Goal: Use online tool/utility: Utilize a website feature to perform a specific function

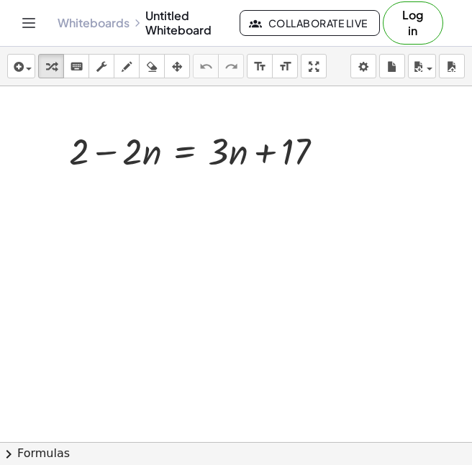
click at [246, 219] on div at bounding box center [236, 442] width 472 height 712
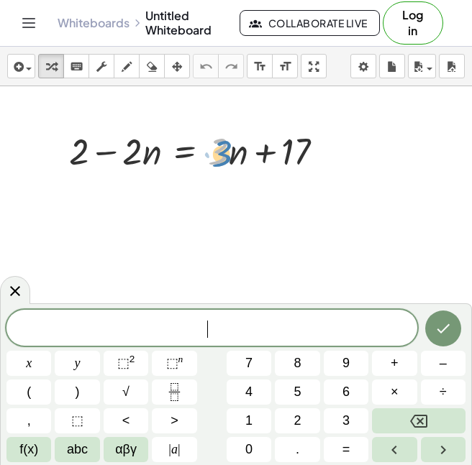
drag, startPoint x: 221, startPoint y: 158, endPoint x: 229, endPoint y: 162, distance: 8.7
click at [229, 162] on div at bounding box center [202, 150] width 280 height 49
click at [225, 155] on div at bounding box center [202, 150] width 280 height 49
click at [223, 125] on div "+ 2 − · 2 · n = + · 3 · n + 17" at bounding box center [196, 150] width 298 height 56
click at [223, 134] on div at bounding box center [202, 150] width 280 height 49
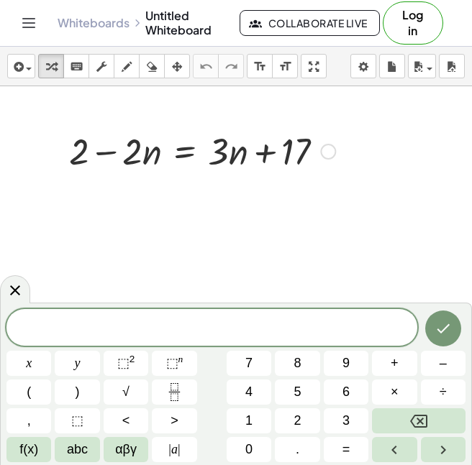
click at [231, 136] on div at bounding box center [202, 150] width 280 height 49
click at [232, 154] on div at bounding box center [202, 150] width 280 height 49
click at [222, 150] on div at bounding box center [202, 150] width 280 height 49
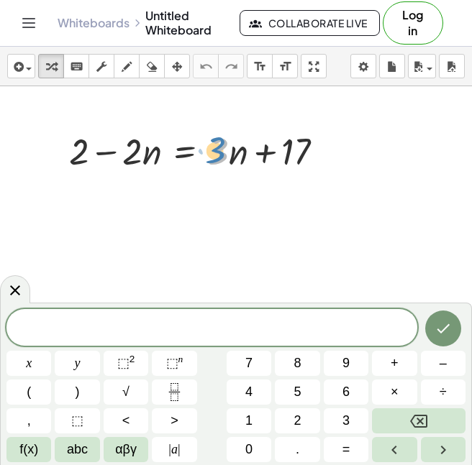
click at [221, 149] on div at bounding box center [202, 150] width 280 height 49
click at [225, 152] on div at bounding box center [202, 150] width 280 height 49
click at [230, 152] on div at bounding box center [202, 150] width 280 height 49
drag, startPoint x: 294, startPoint y: 146, endPoint x: 61, endPoint y: 149, distance: 232.9
click at [61, 149] on div "+ 17 + 2 − · 2 · n = + · 3 · n + 17" at bounding box center [196, 150] width 298 height 56
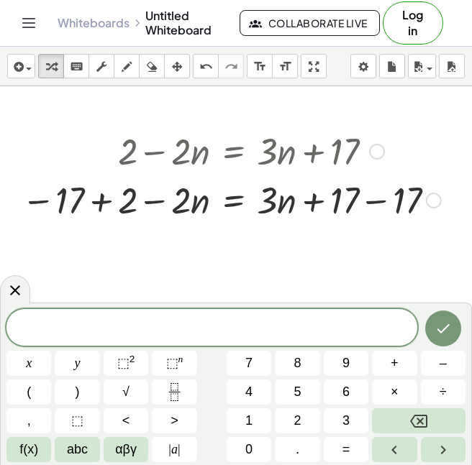
click at [108, 203] on div at bounding box center [230, 199] width 433 height 49
click at [108, 203] on div at bounding box center [256, 199] width 382 height 49
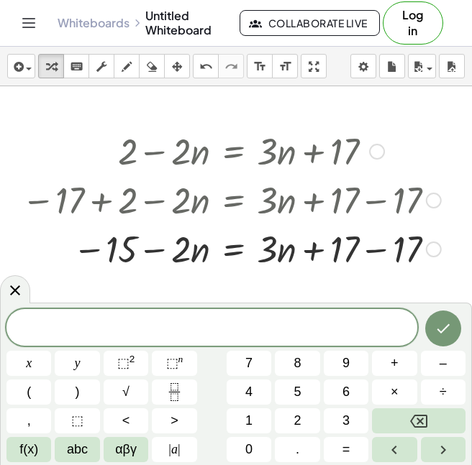
click at [386, 262] on div at bounding box center [230, 248] width 433 height 49
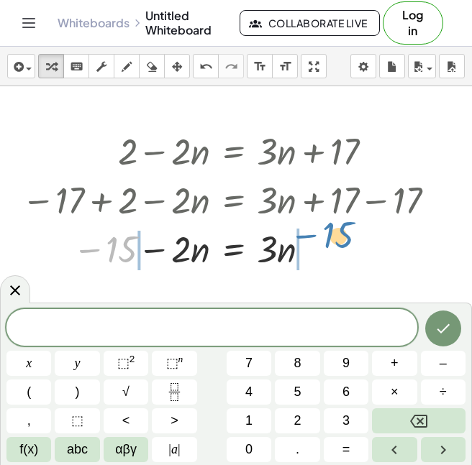
drag, startPoint x: 86, startPoint y: 250, endPoint x: 308, endPoint y: 242, distance: 223.0
click at [308, 242] on div at bounding box center [230, 248] width 433 height 49
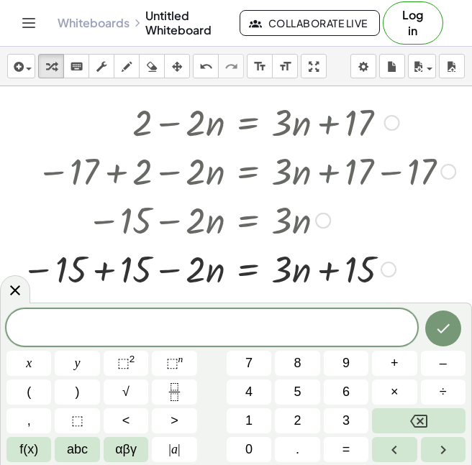
scroll to position [58, 0]
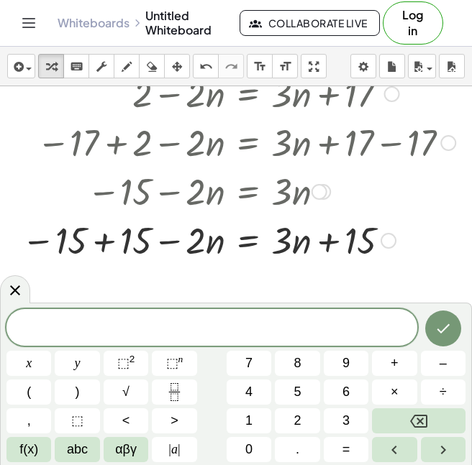
click at [110, 253] on div at bounding box center [238, 239] width 448 height 49
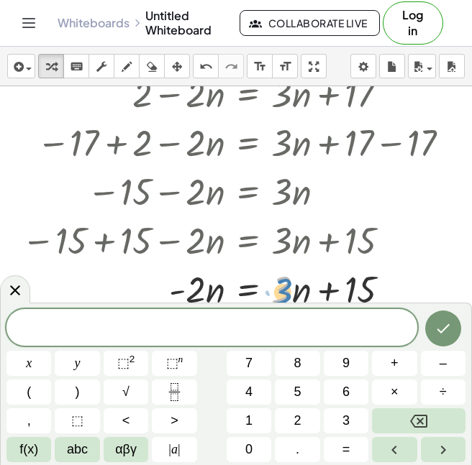
click at [291, 289] on div at bounding box center [238, 288] width 448 height 49
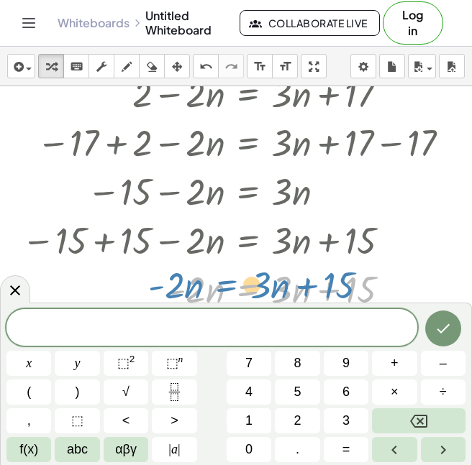
drag, startPoint x: 265, startPoint y: 277, endPoint x: 241, endPoint y: 273, distance: 24.8
click at [241, 273] on div at bounding box center [238, 288] width 448 height 49
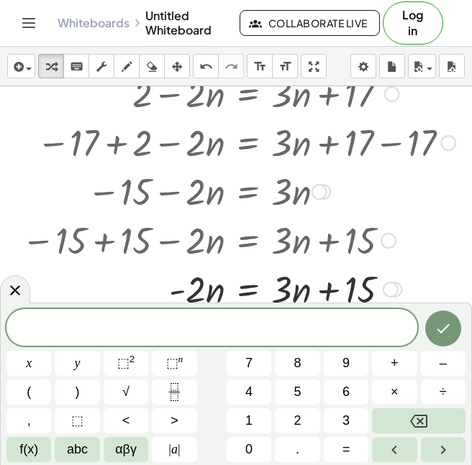
click at [288, 285] on div at bounding box center [238, 288] width 448 height 49
drag, startPoint x: 288, startPoint y: 285, endPoint x: 277, endPoint y: 289, distance: 12.1
click at [277, 289] on div at bounding box center [238, 288] width 448 height 49
click at [428, 244] on div at bounding box center [238, 239] width 448 height 49
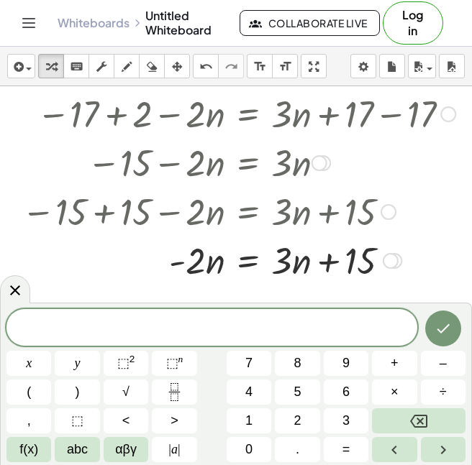
scroll to position [115, 0]
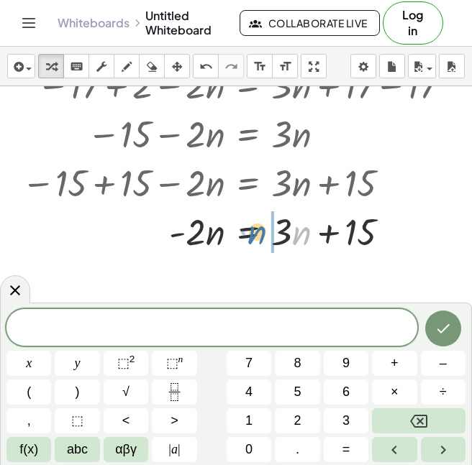
drag, startPoint x: 298, startPoint y: 226, endPoint x: 271, endPoint y: 220, distance: 27.2
